Goal: Transaction & Acquisition: Purchase product/service

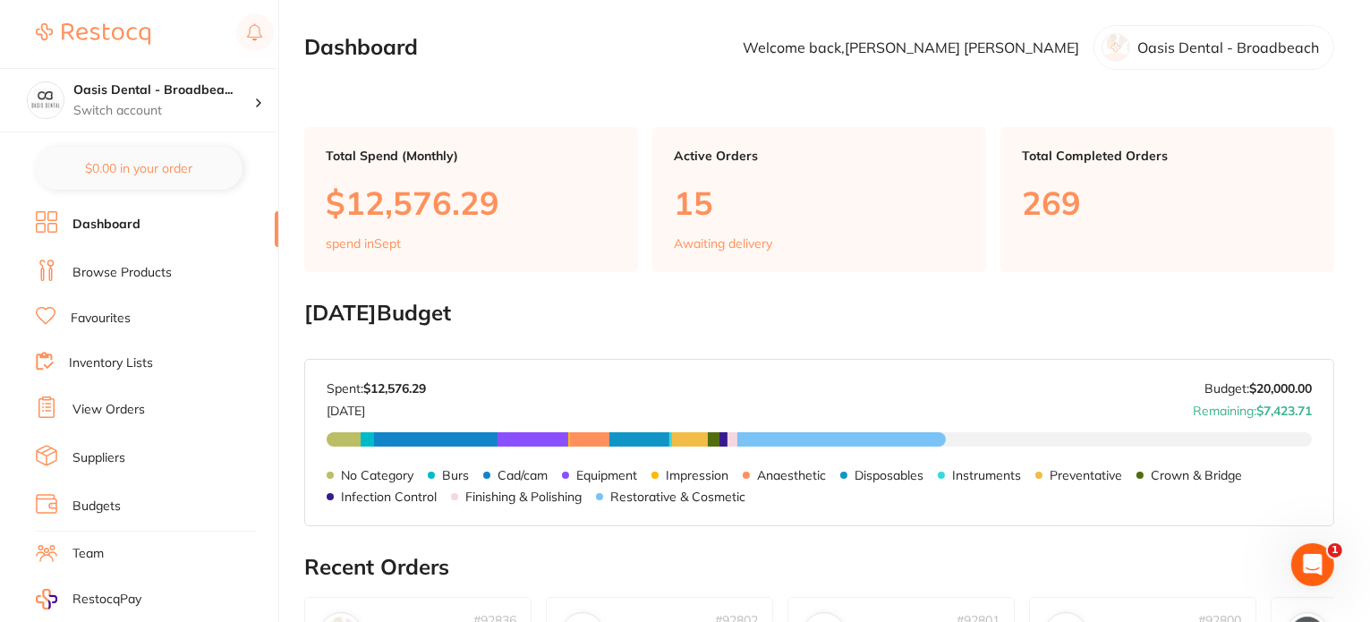
click at [149, 275] on link "Browse Products" at bounding box center [122, 273] width 99 height 18
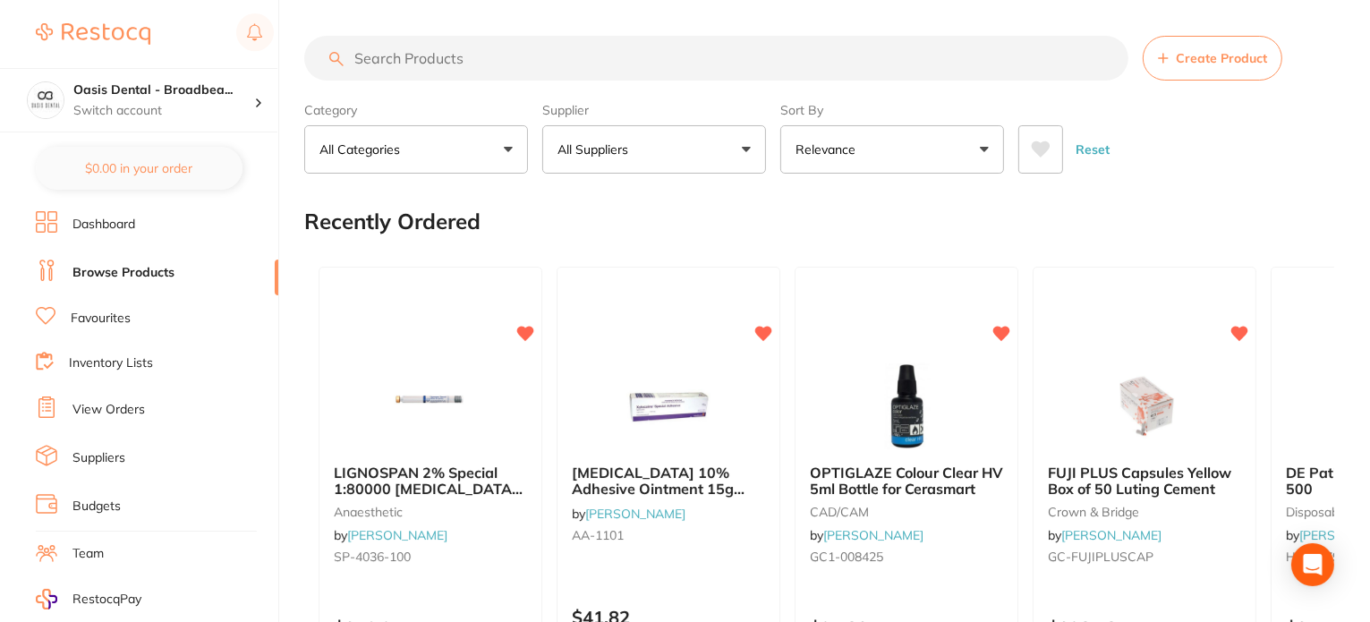
click at [627, 51] on input "search" at bounding box center [716, 58] width 824 height 45
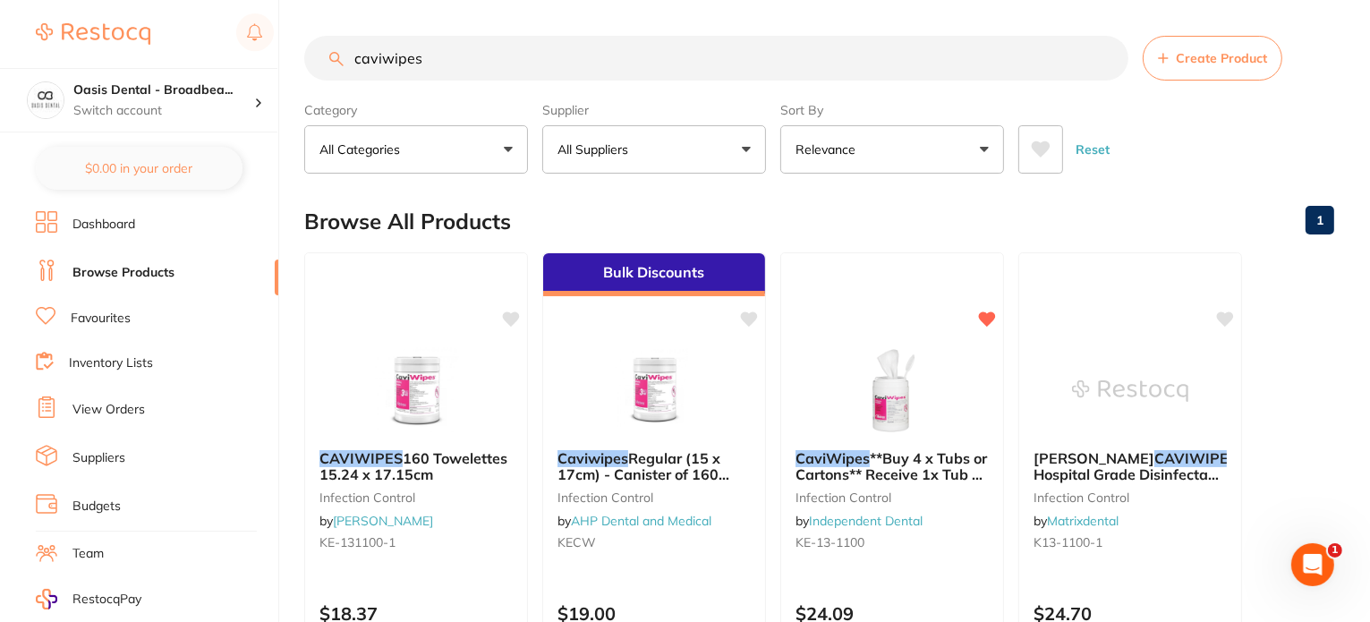
type input "caviwipes"
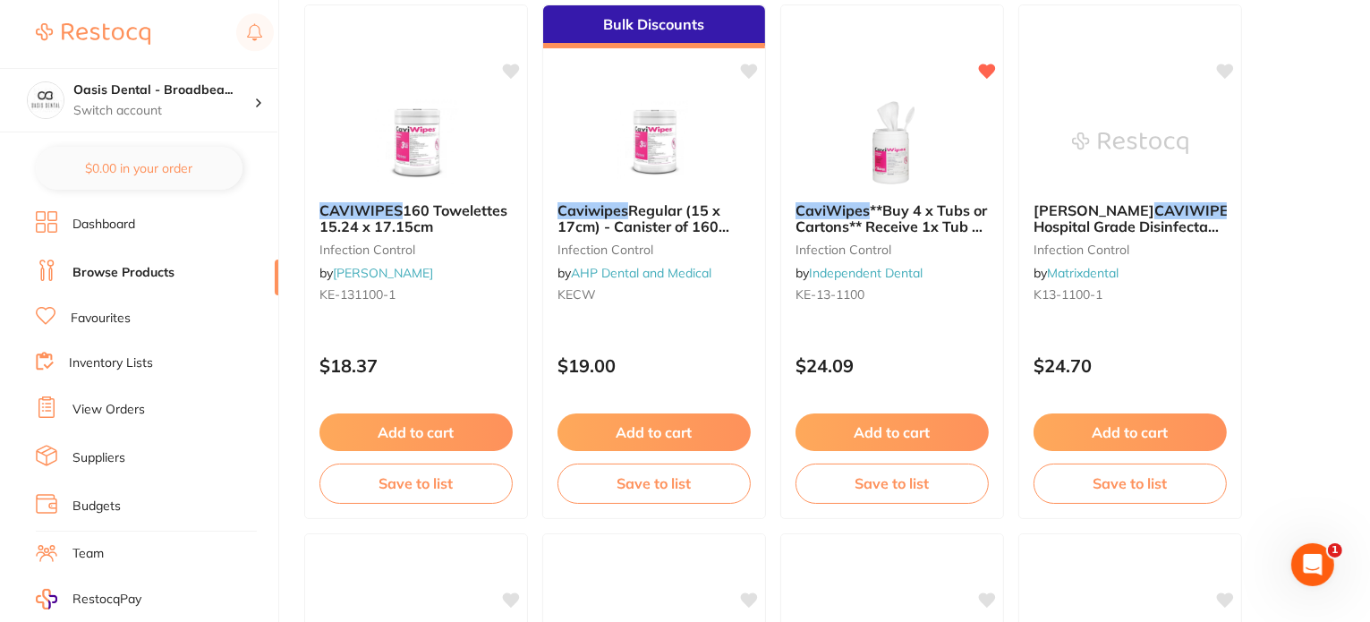
scroll to position [251, 0]
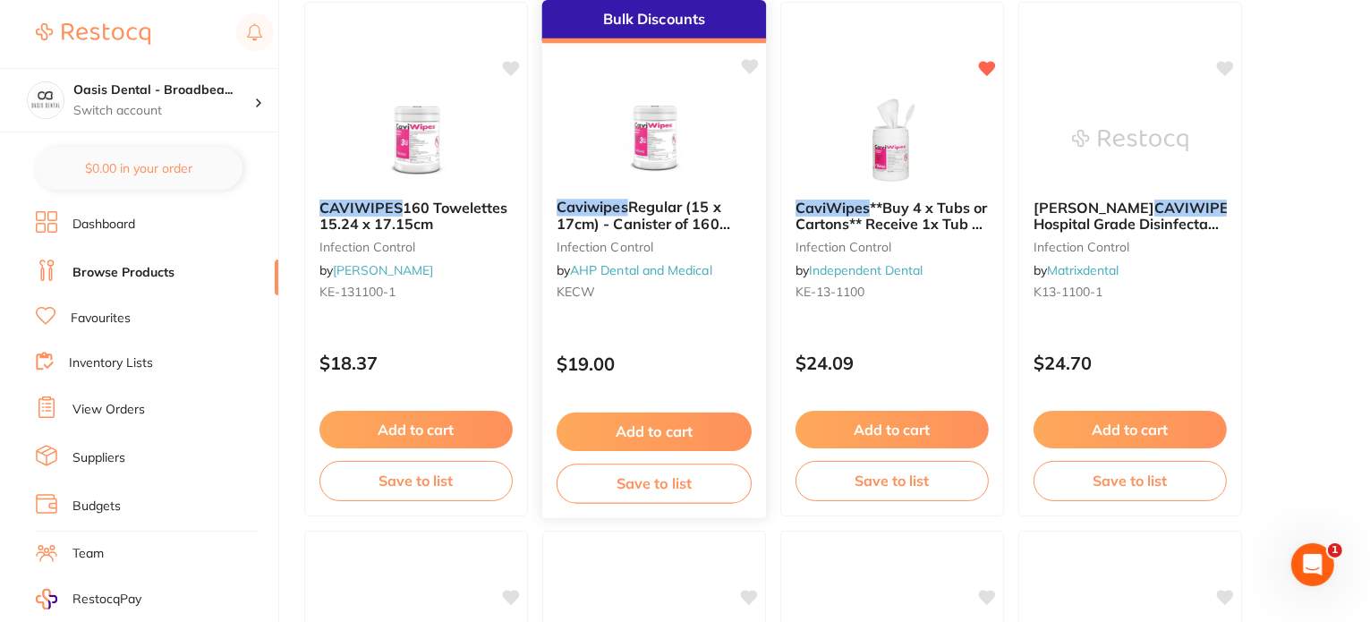
click at [674, 224] on span "Regular (15 x 17cm) - Canister of 160 Wipes" at bounding box center [644, 223] width 174 height 51
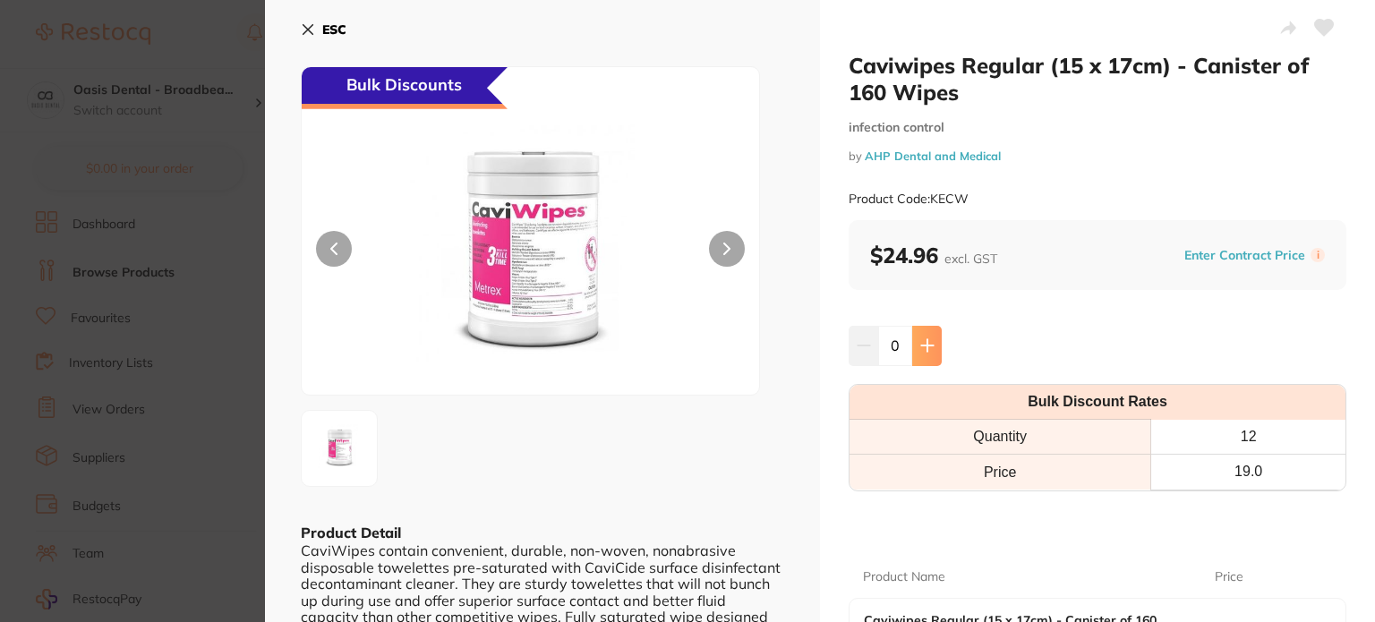
click at [926, 343] on icon at bounding box center [927, 345] width 14 height 14
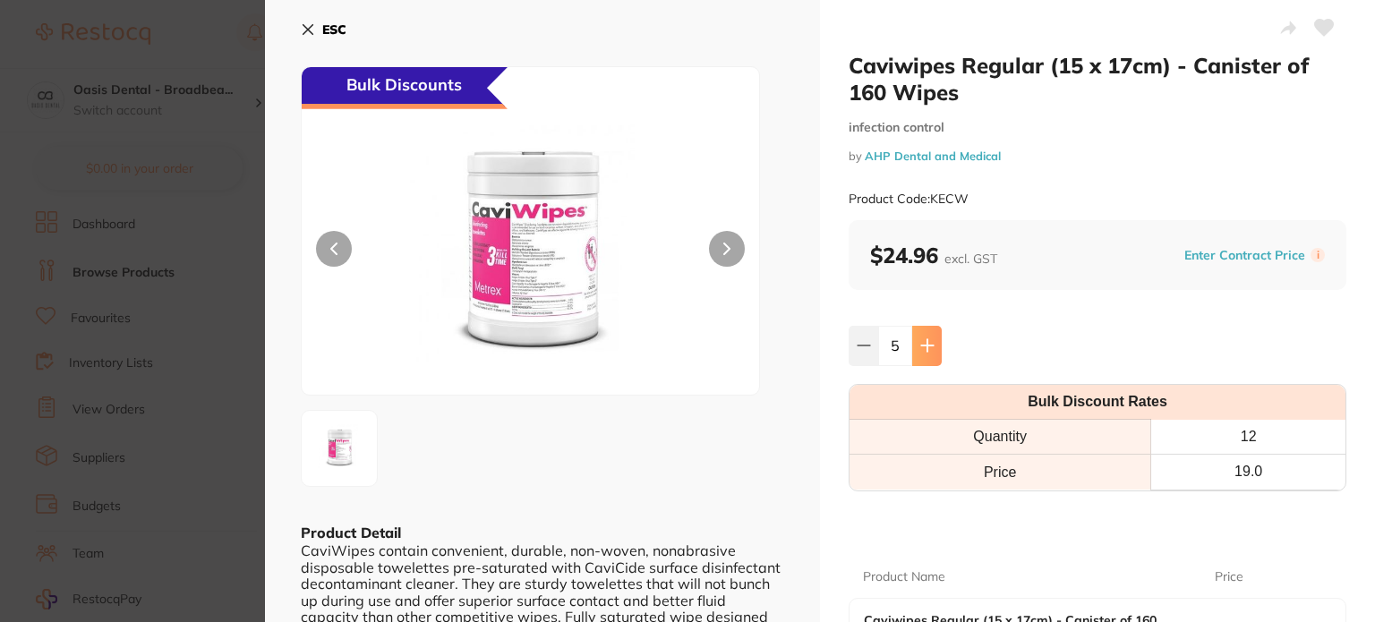
click at [926, 343] on icon at bounding box center [927, 345] width 14 height 14
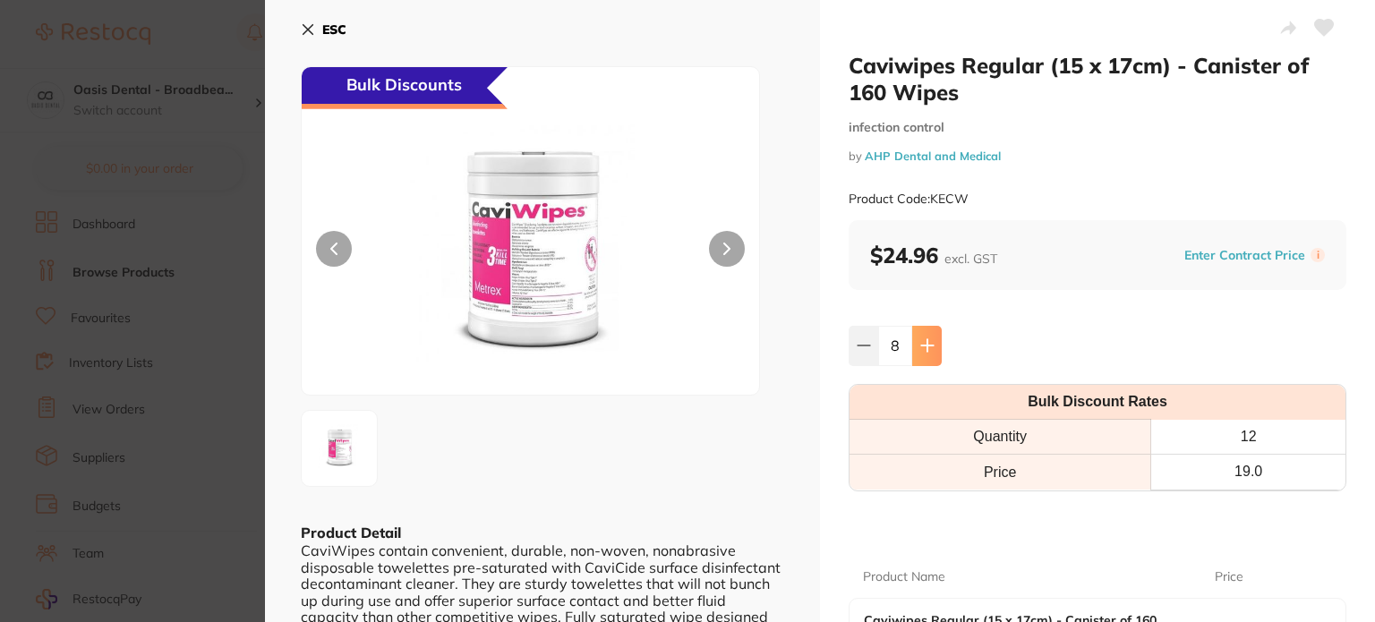
click at [926, 343] on icon at bounding box center [927, 345] width 14 height 14
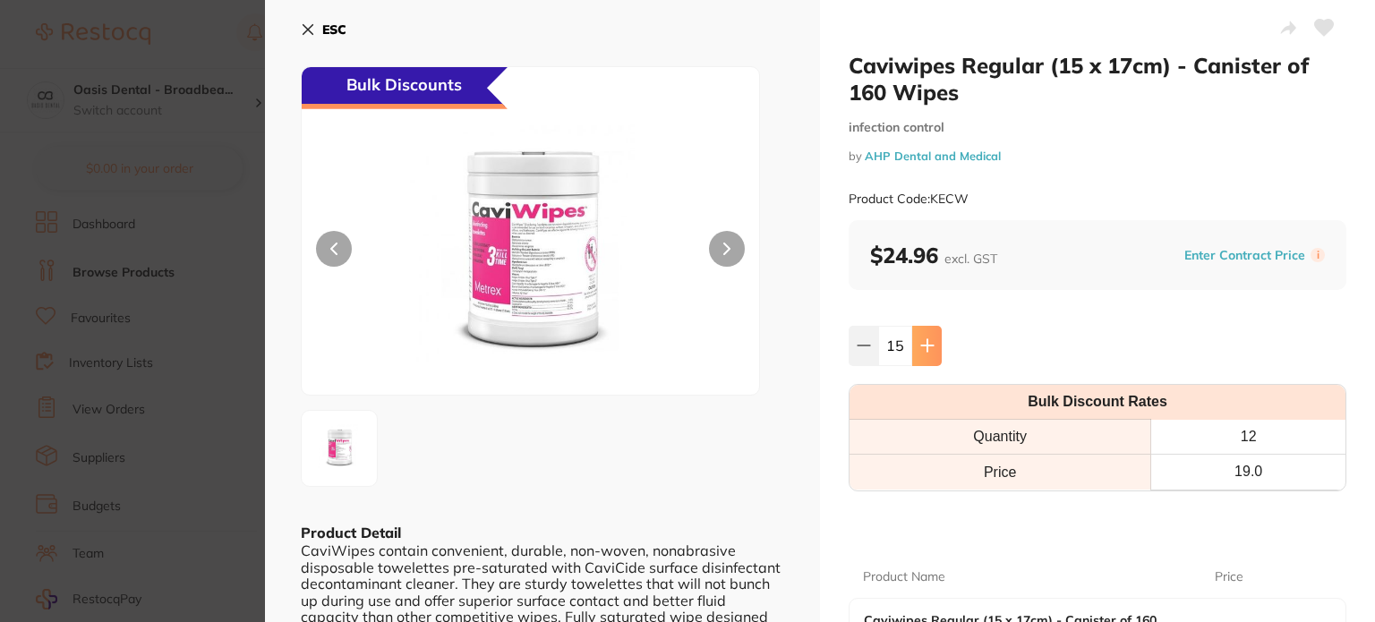
click at [926, 343] on icon at bounding box center [927, 345] width 14 height 14
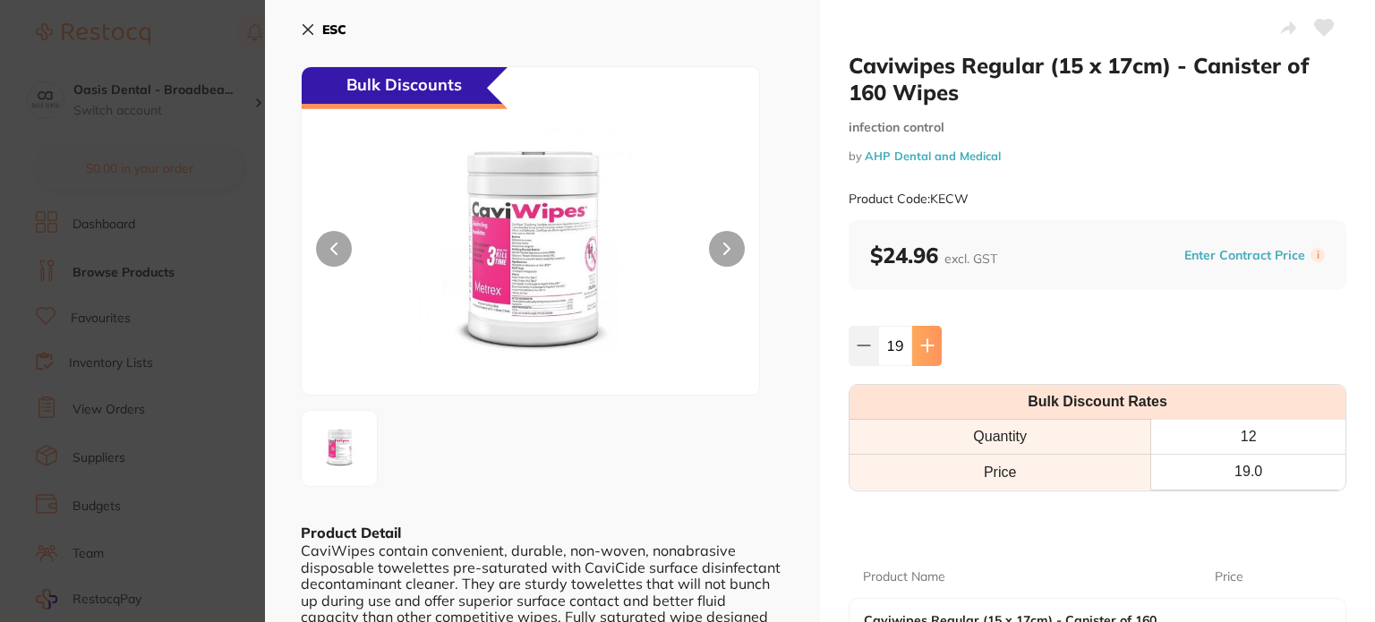
click at [926, 343] on icon at bounding box center [927, 345] width 14 height 14
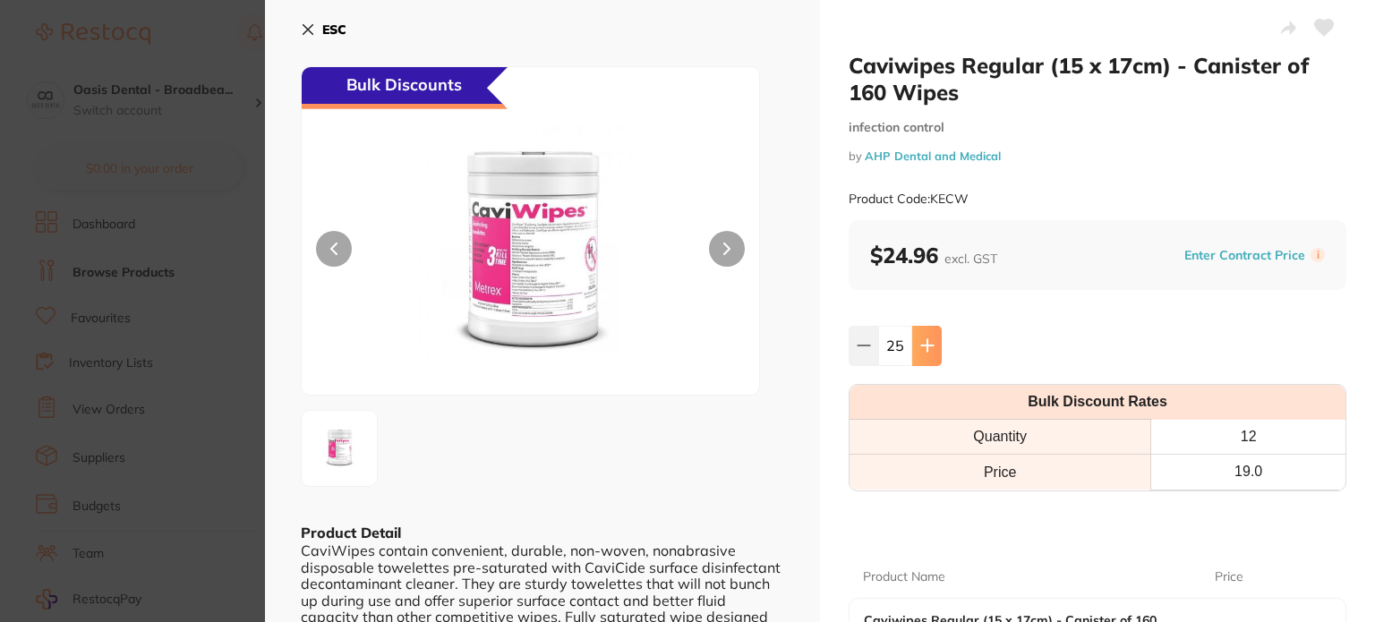
click at [926, 343] on icon at bounding box center [927, 345] width 14 height 14
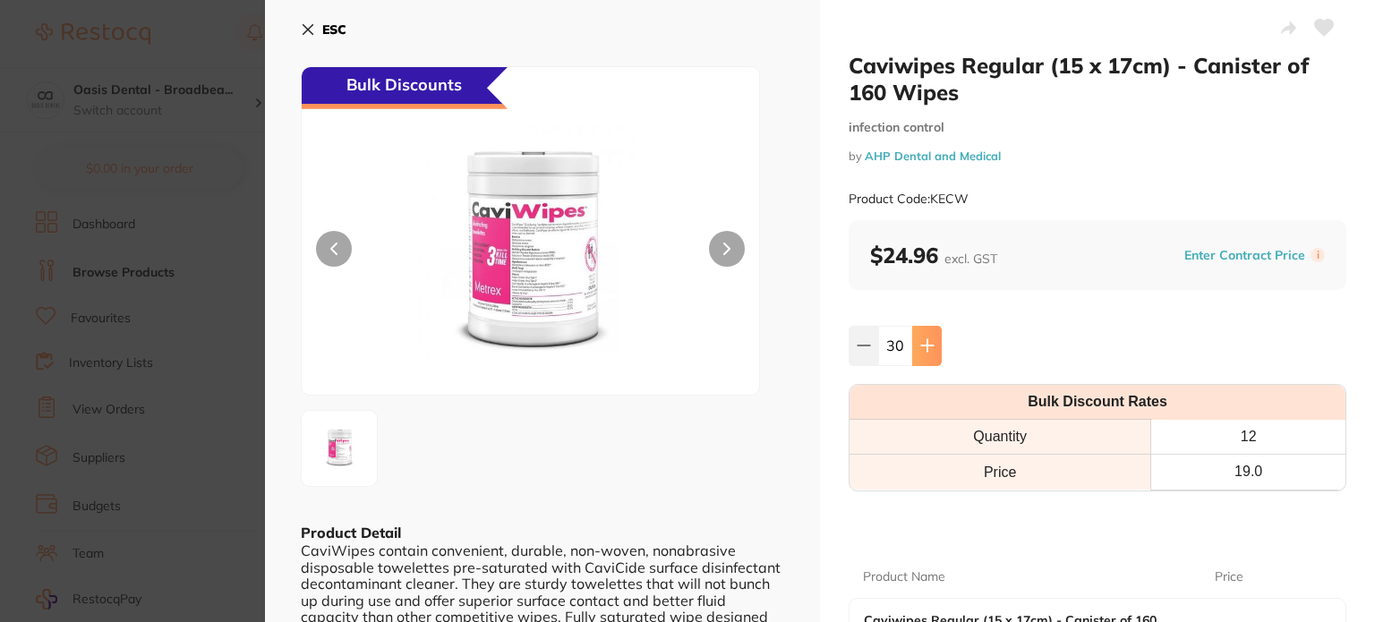
click at [926, 343] on icon at bounding box center [927, 345] width 14 height 14
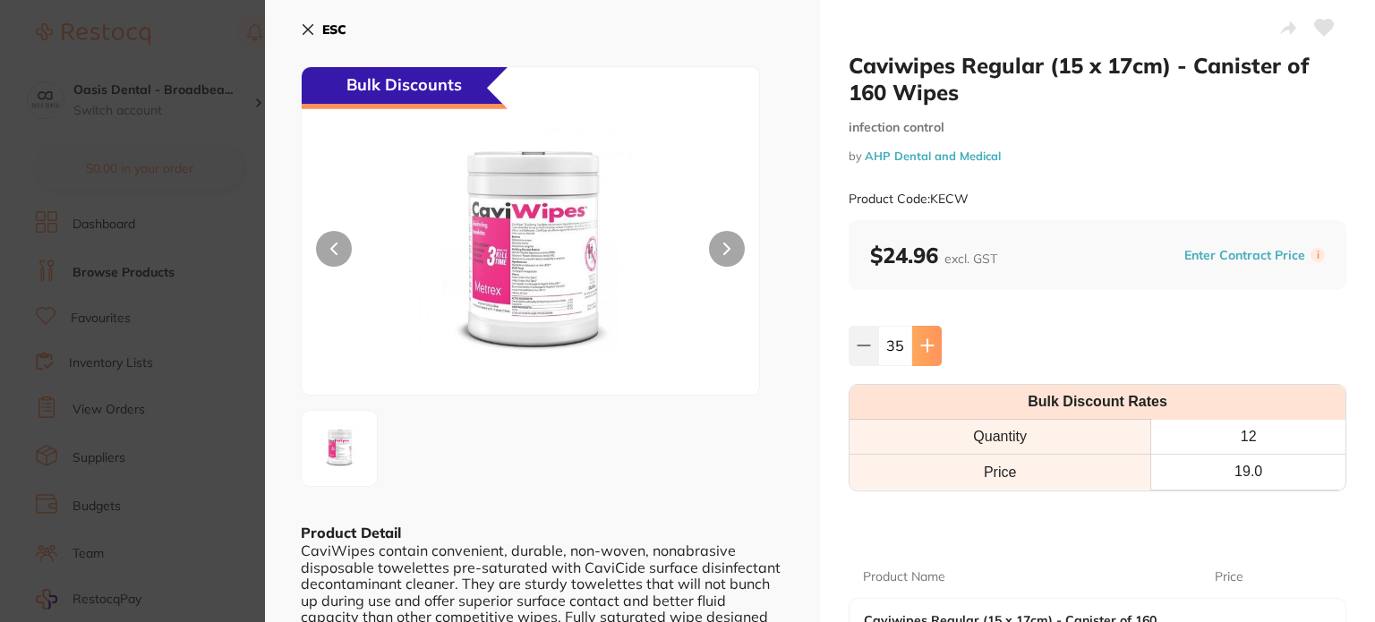
click at [926, 343] on icon at bounding box center [927, 345] width 14 height 14
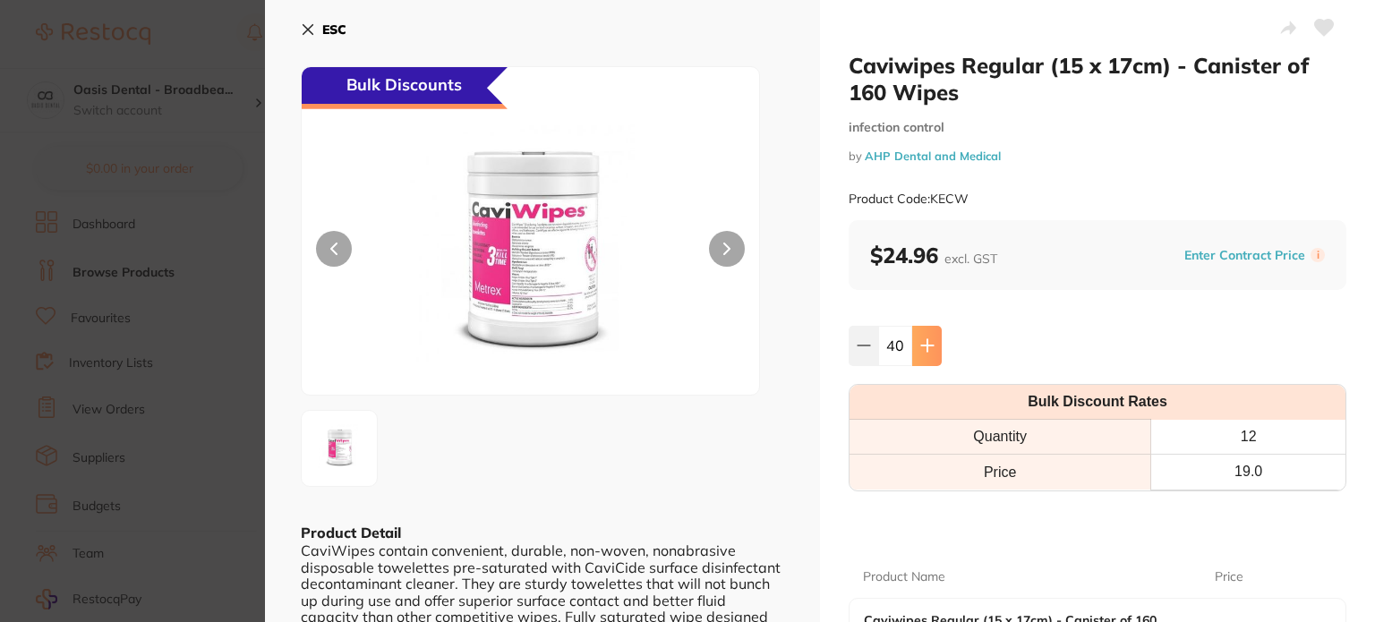
click at [926, 343] on icon at bounding box center [927, 345] width 14 height 14
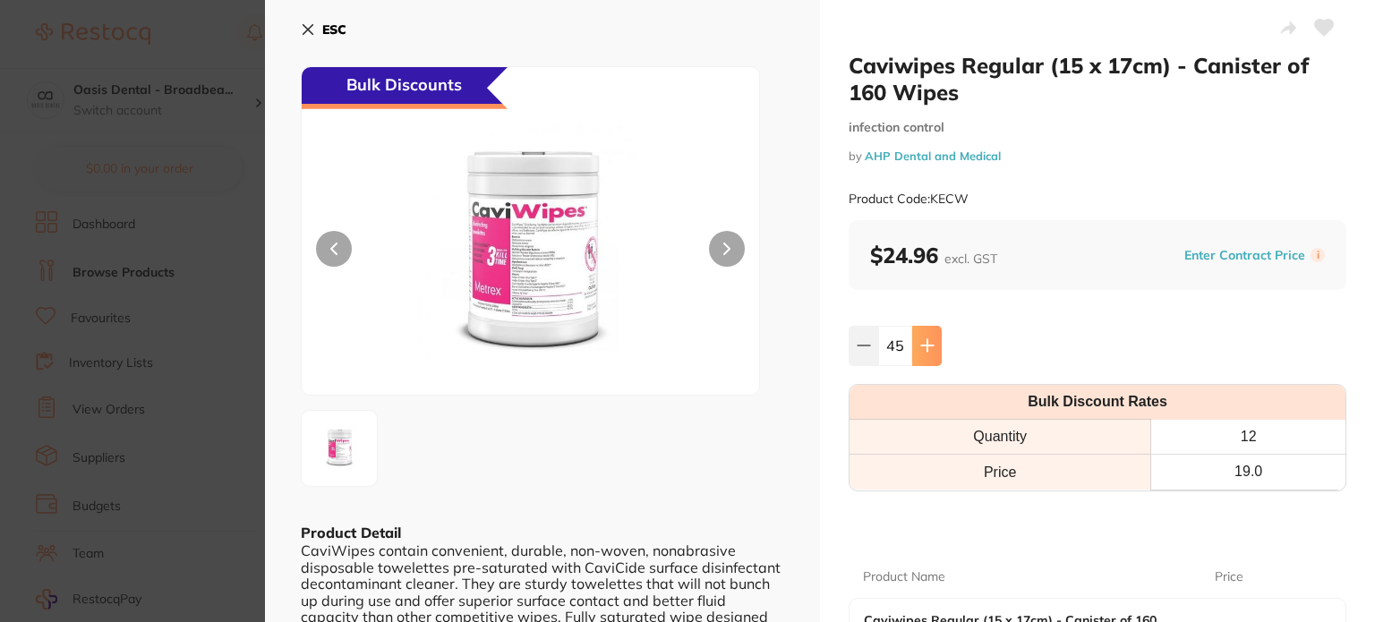
click at [926, 343] on icon at bounding box center [927, 345] width 14 height 14
type input "48"
click at [1171, 547] on div "Product Name Price Caviwipes Regular (15 x 17cm) - Canister of 160 Wipes $24.96" at bounding box center [1098, 596] width 498 height 124
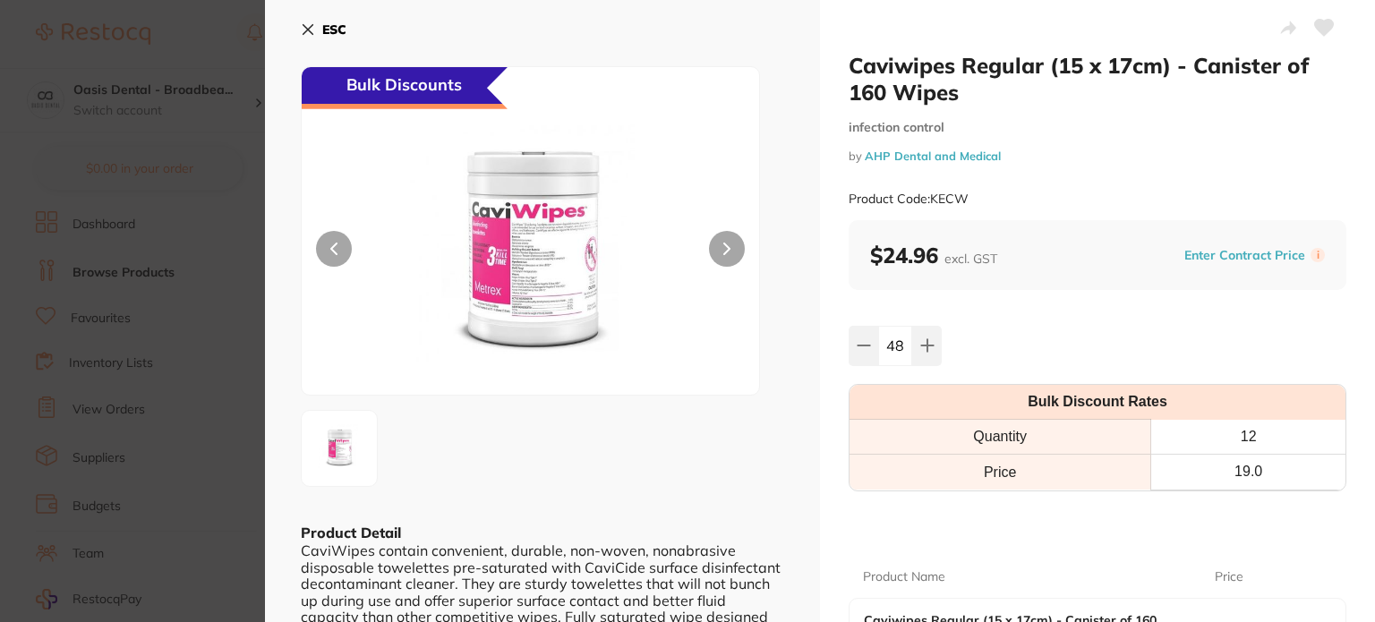
click at [1208, 192] on div "Product Code: KECW" at bounding box center [1098, 199] width 498 height 44
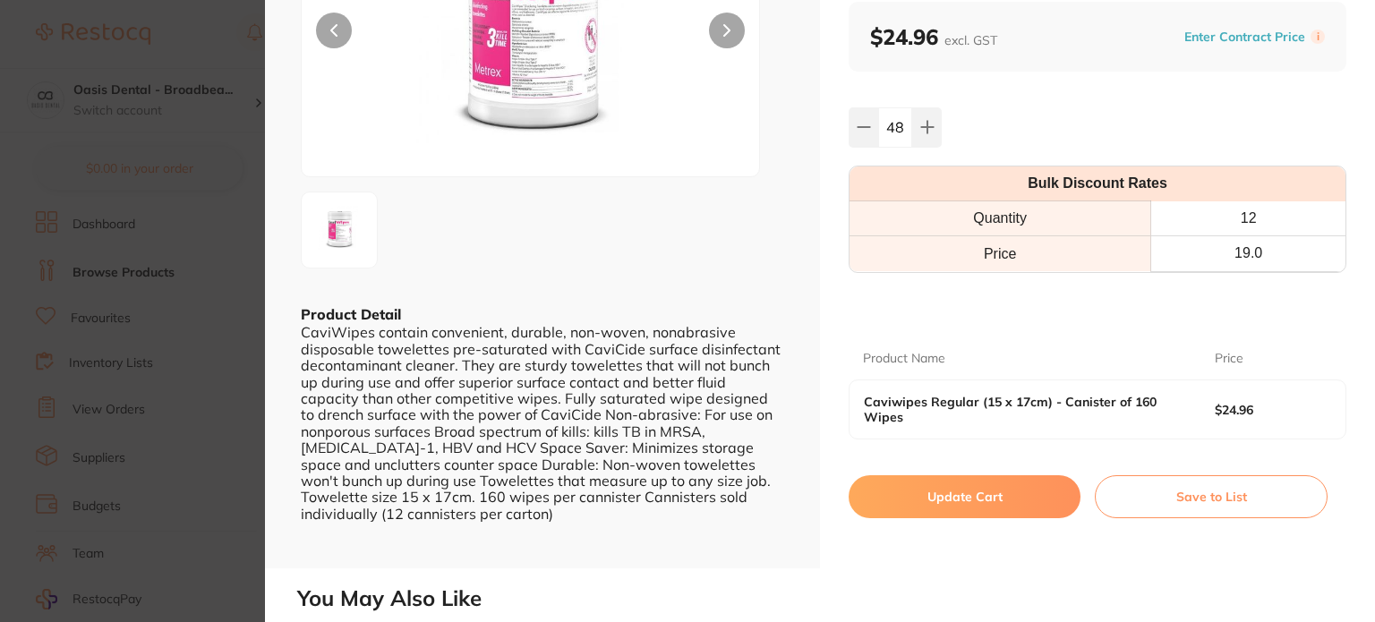
scroll to position [251, 0]
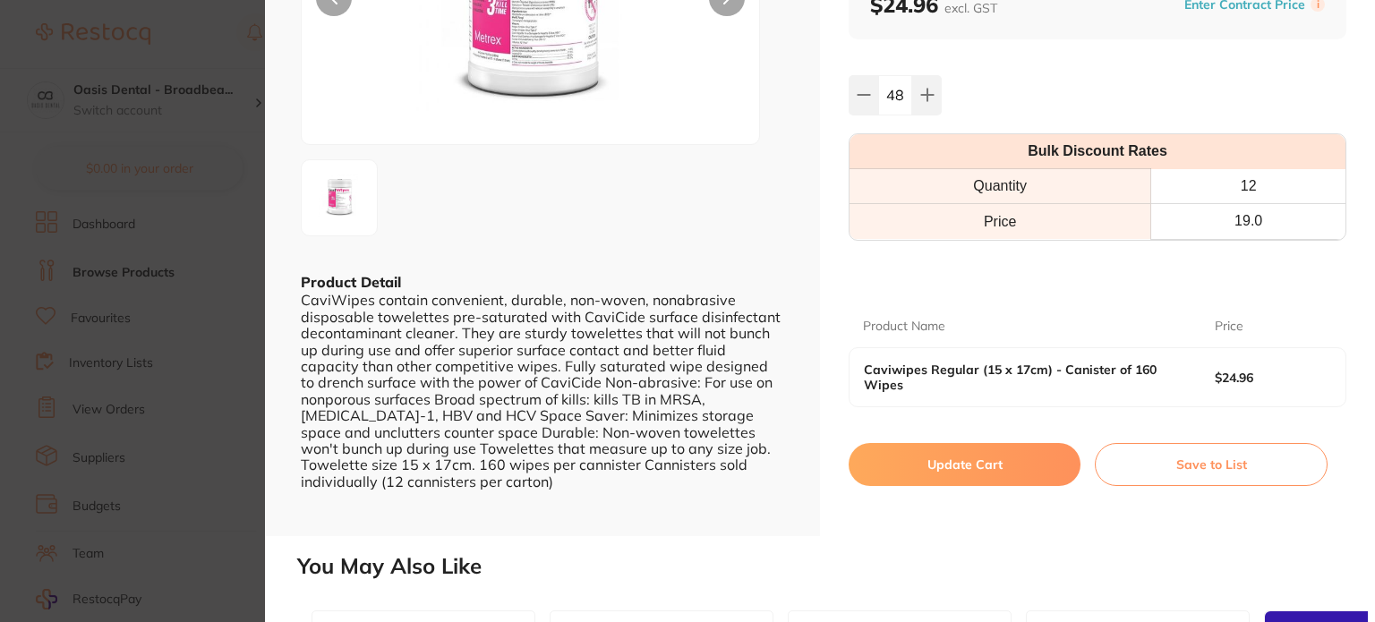
drag, startPoint x: 955, startPoint y: 466, endPoint x: 921, endPoint y: 457, distance: 35.4
drag, startPoint x: 921, startPoint y: 457, endPoint x: 820, endPoint y: 410, distance: 111.3
click at [820, 410] on div "Caviwipes Regular (15 x 17cm) - Canister of 160 Wipes infection control by AHP …" at bounding box center [1097, 142] width 555 height 787
click at [920, 456] on button "Update Cart" at bounding box center [965, 464] width 232 height 43
checkbox input "false"
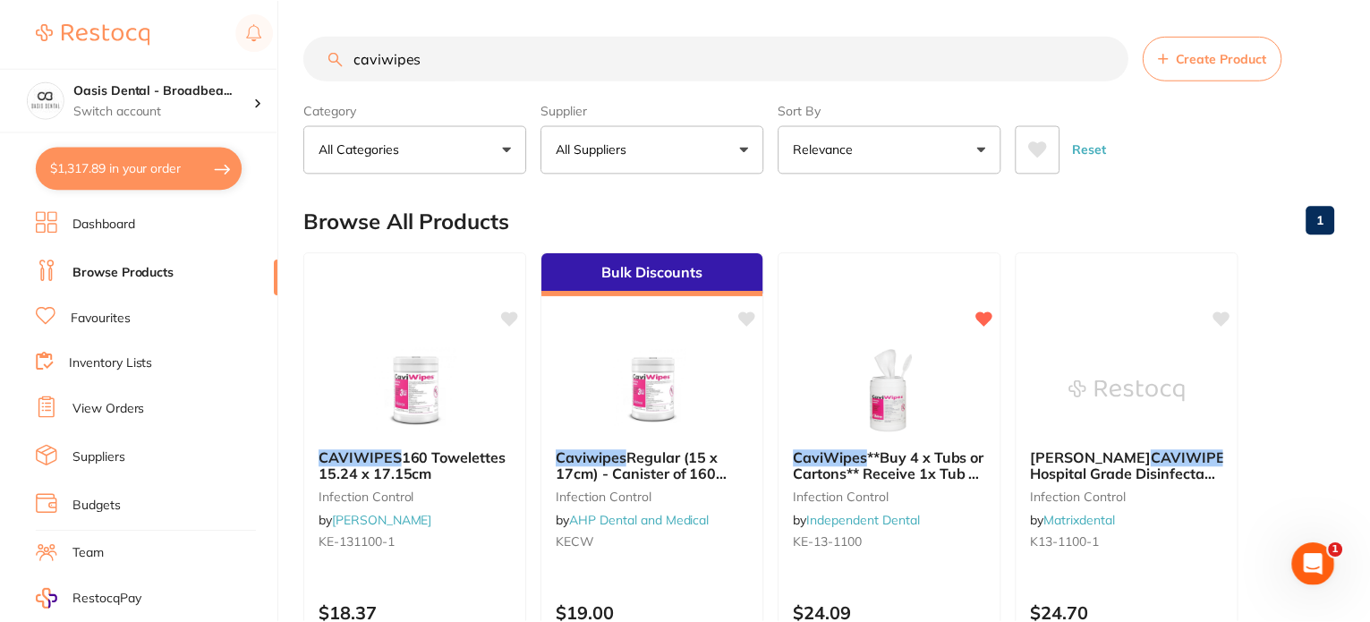
scroll to position [251, 0]
